Goal: Navigation & Orientation: Go to known website

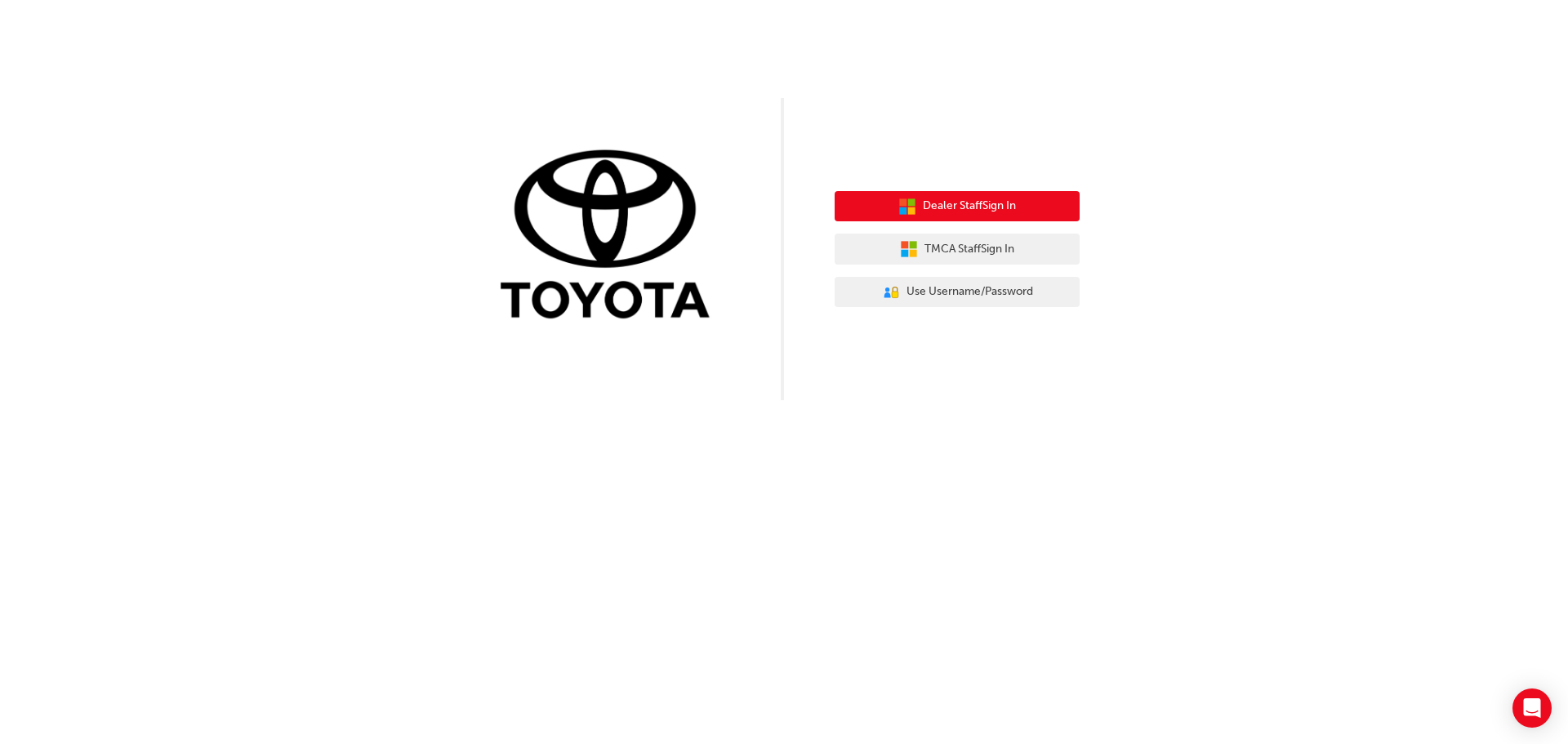
click at [952, 194] on button "Dealer Staff Sign In" at bounding box center [957, 206] width 245 height 31
